Goal: Complete application form

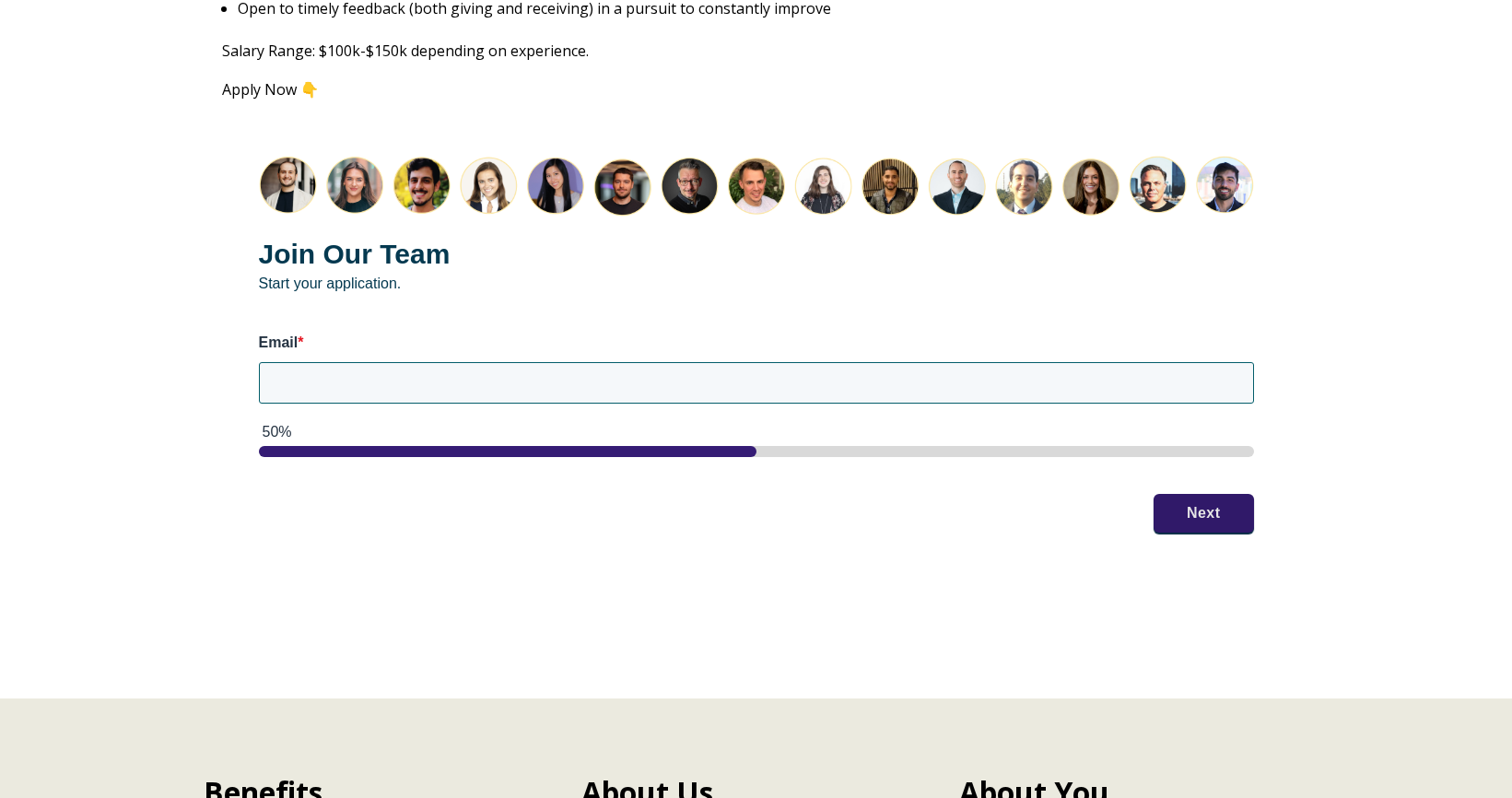
scroll to position [2406, 0]
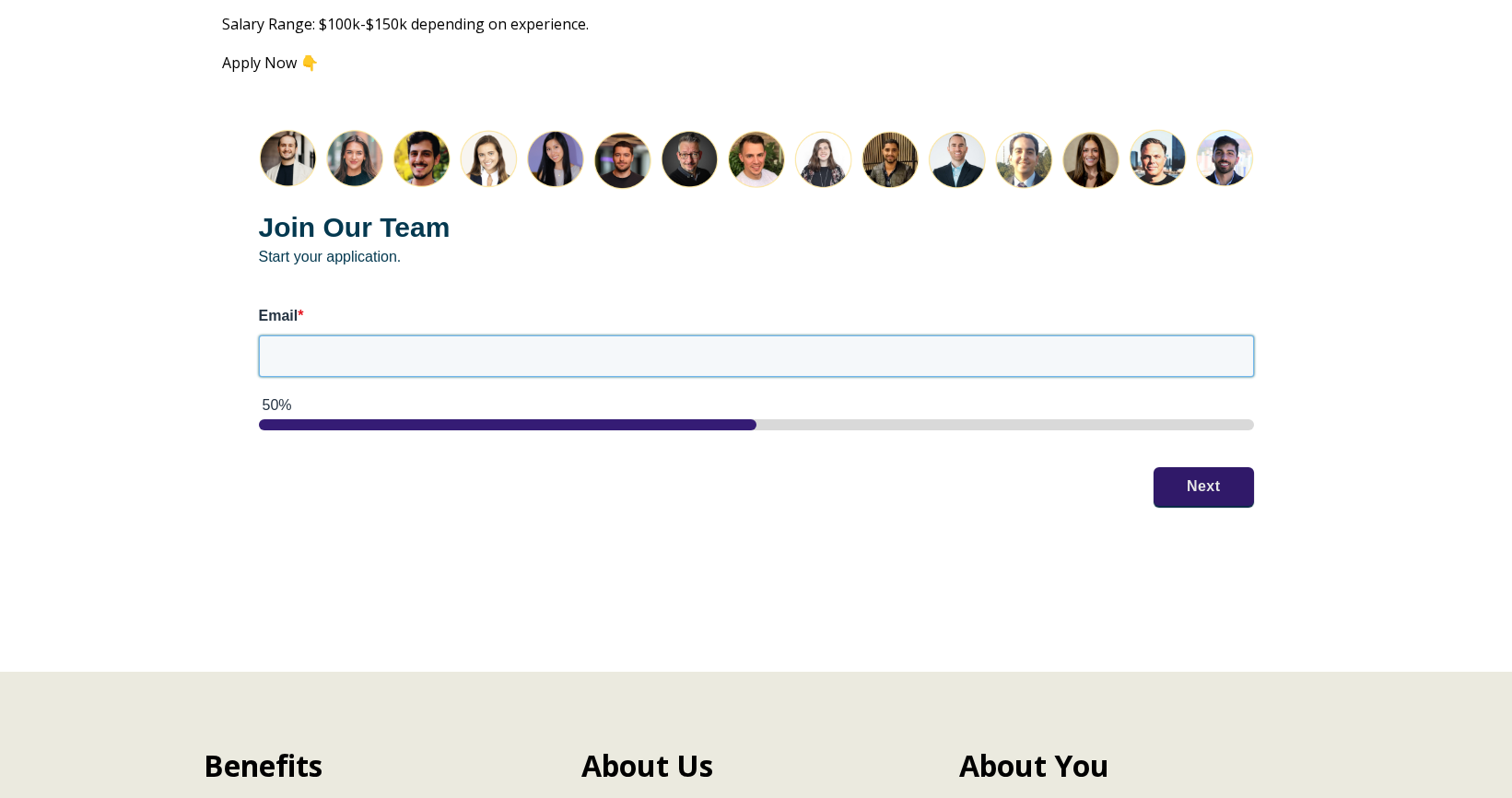
click at [699, 341] on input "Email *" at bounding box center [756, 356] width 995 height 41
type input "[EMAIL_ADDRESS][DOMAIN_NAME]"
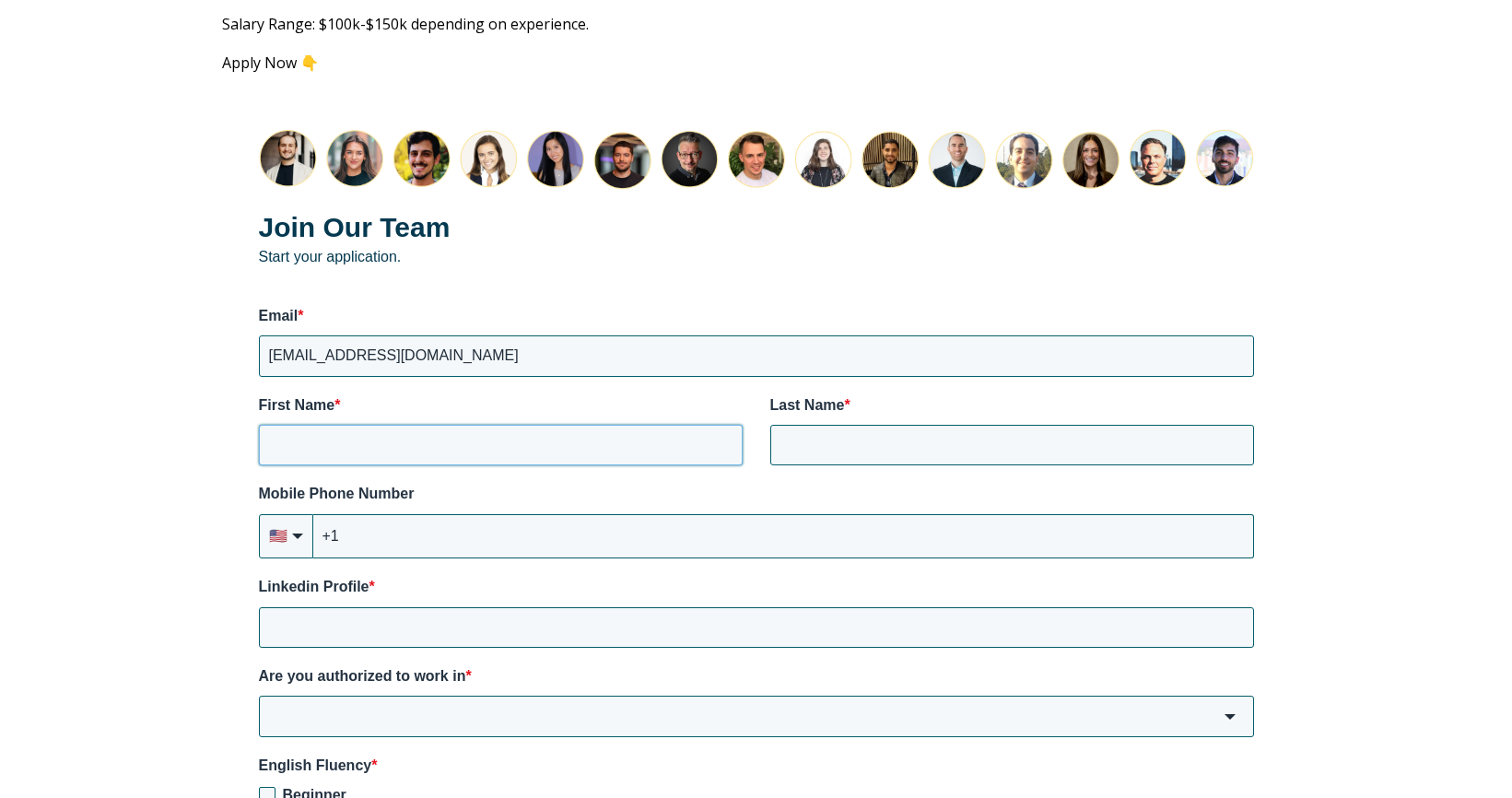
click at [656, 430] on input "First Name *" at bounding box center [500, 445] width 484 height 41
type input "Faith"
type input "[PERSON_NAME]"
click at [594, 514] on input "+1" at bounding box center [783, 537] width 941 height 45
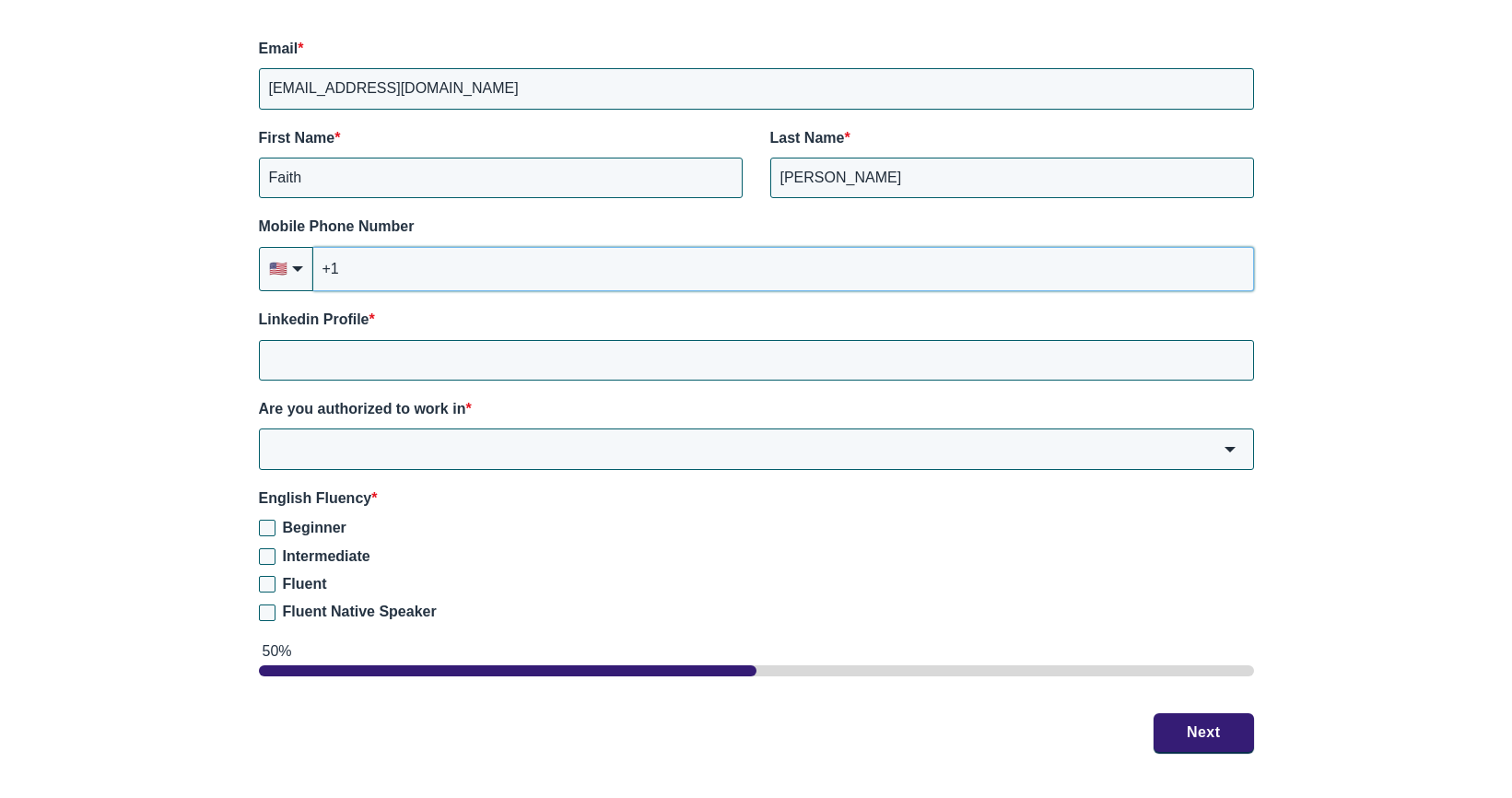
scroll to position [2685, 0]
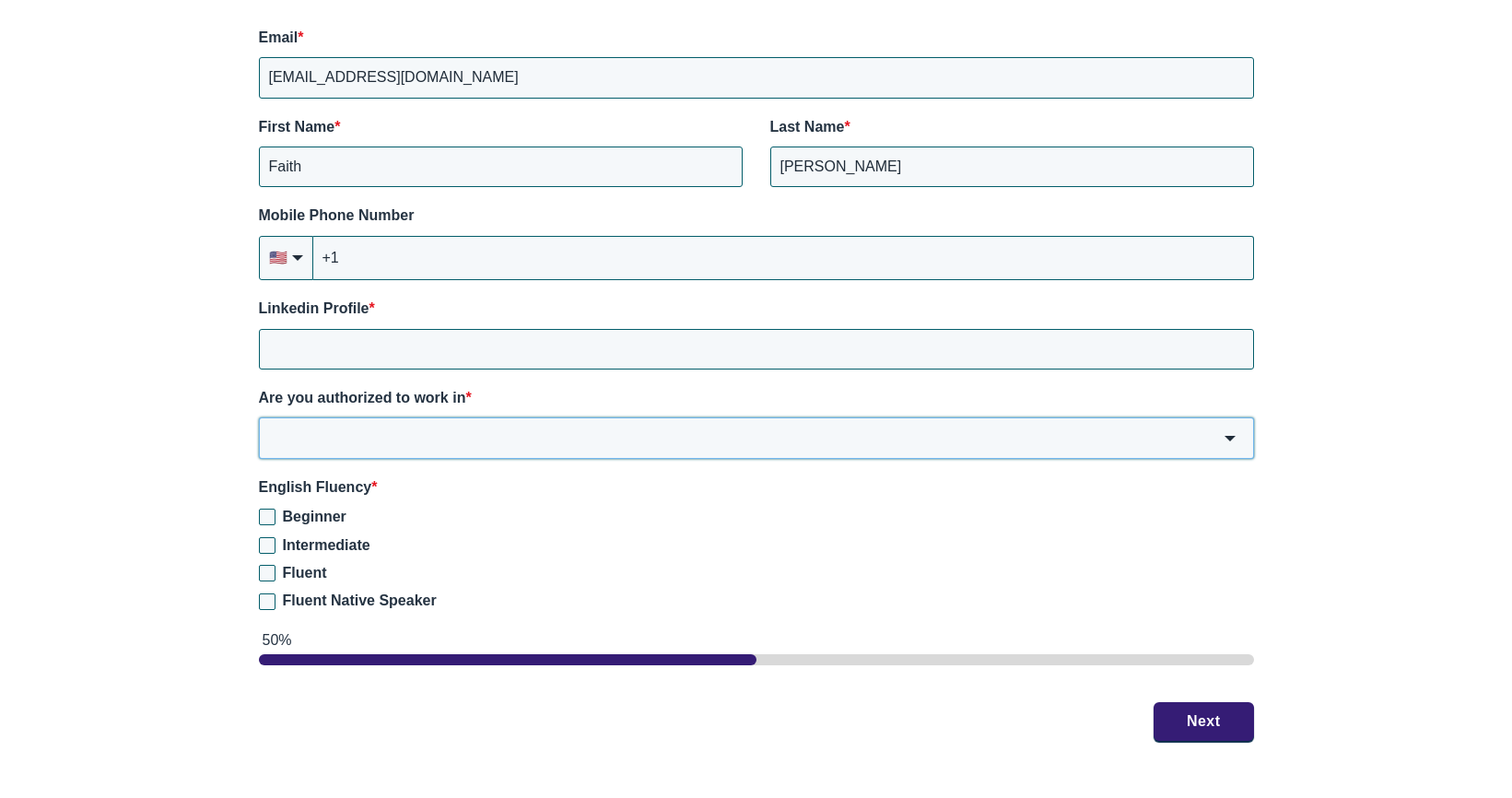
click at [567, 417] on input "Are you authorized to work in *" at bounding box center [756, 437] width 995 height 41
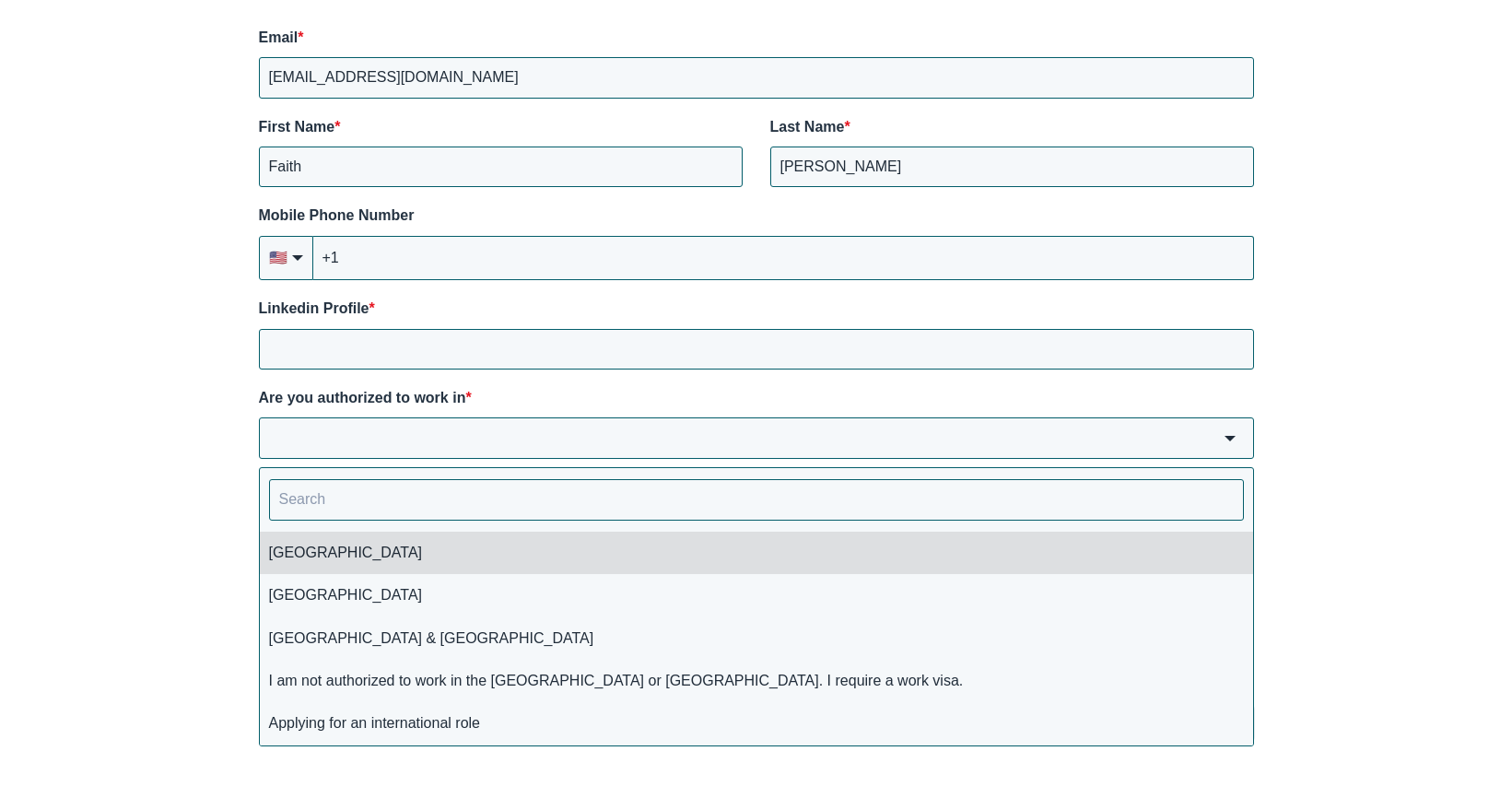
click at [506, 533] on li "[GEOGRAPHIC_DATA]" at bounding box center [756, 553] width 993 height 43
type input "[GEOGRAPHIC_DATA]"
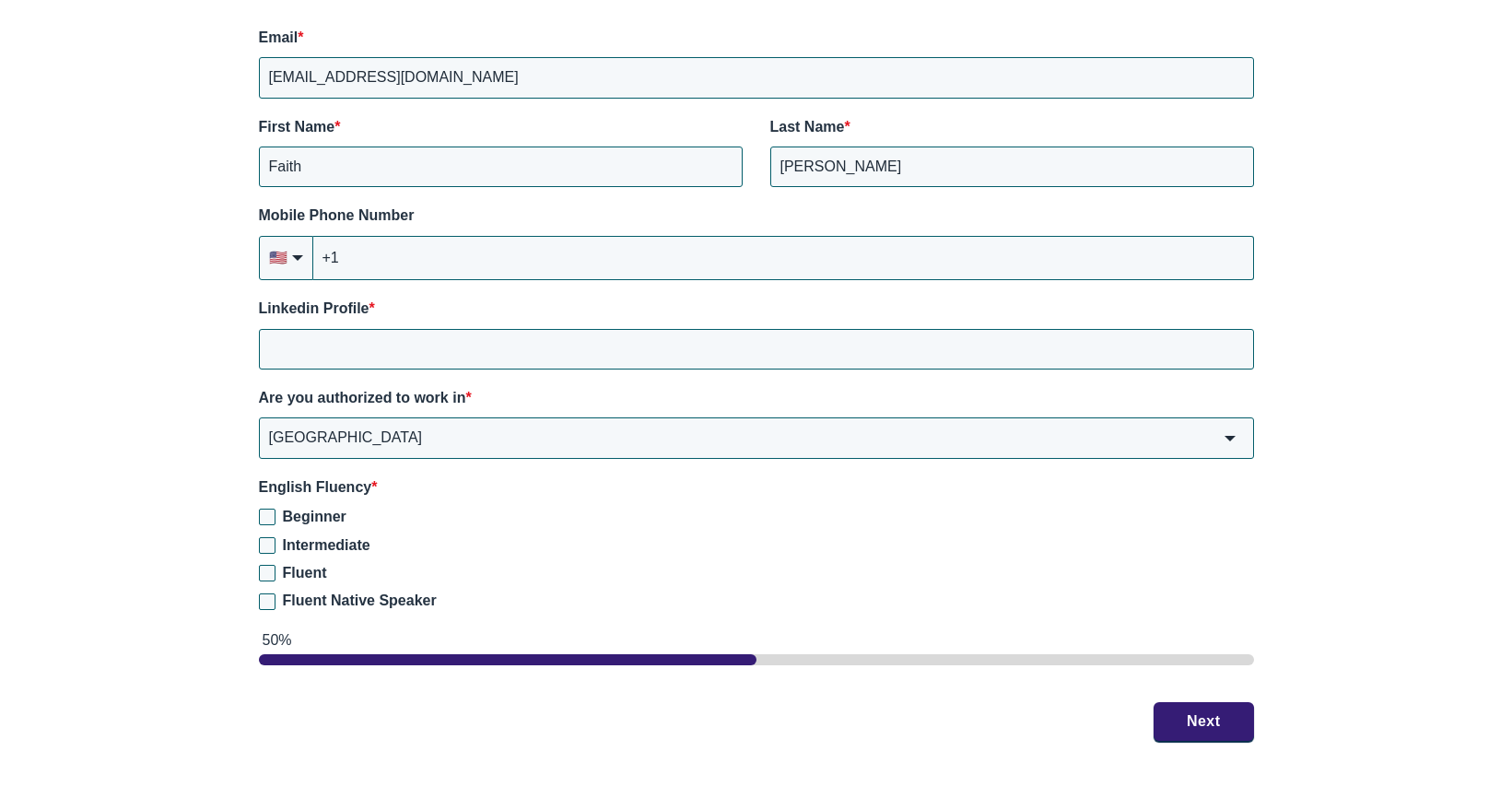
click at [390, 593] on span "Fluent Native Speaker" at bounding box center [360, 601] width 154 height 16
click at [275, 594] on input "Fluent Native Speaker" at bounding box center [266, 602] width 17 height 17
checkbox input "true"
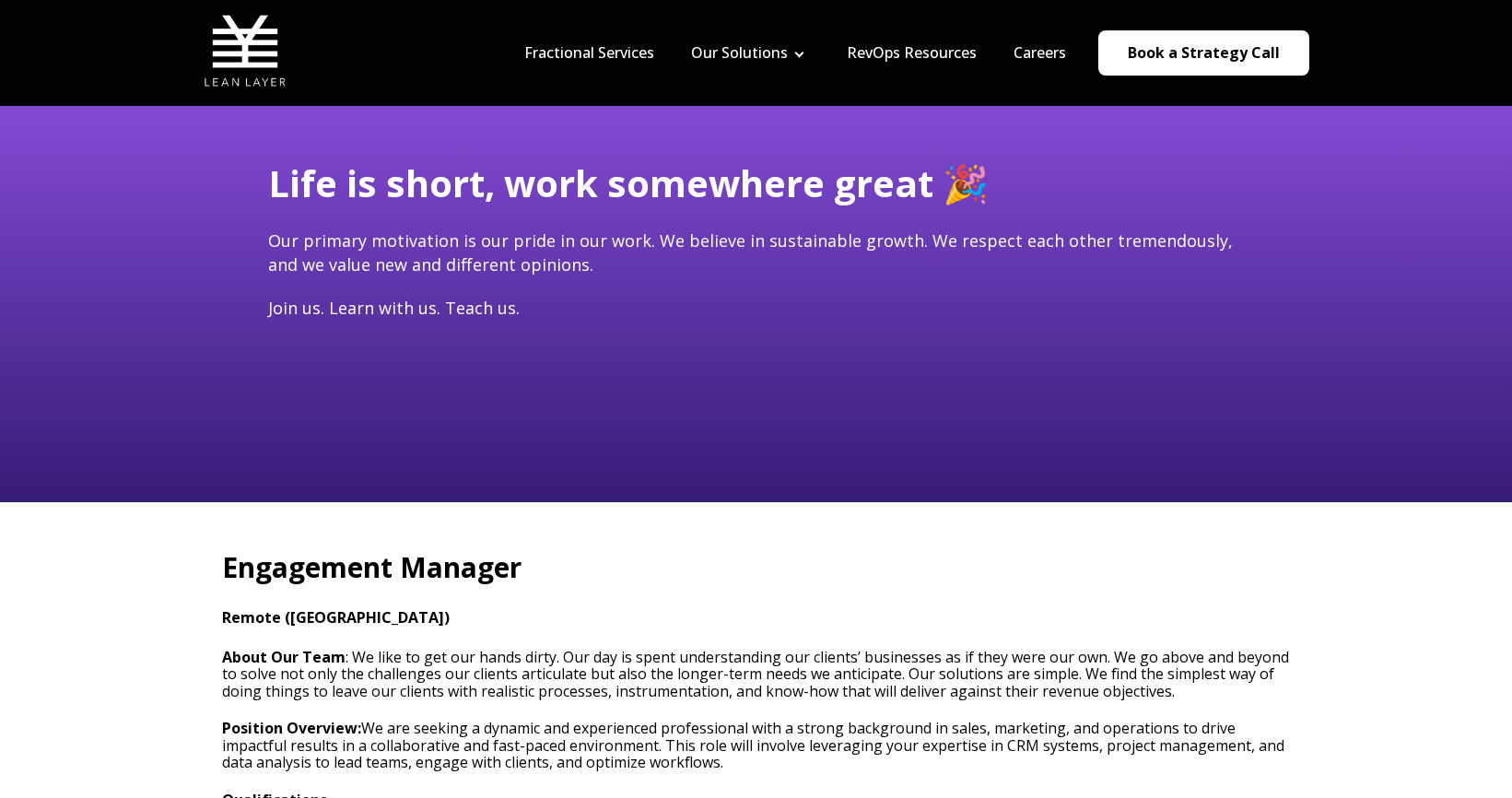
scroll to position [0, 0]
